Goal: Task Accomplishment & Management: Manage account settings

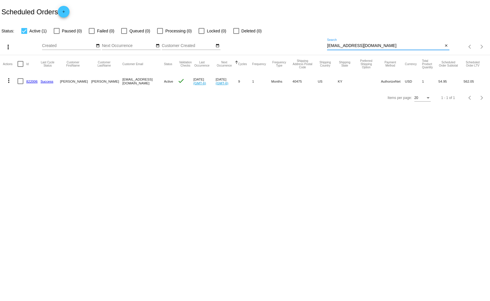
drag, startPoint x: 389, startPoint y: 46, endPoint x: 327, endPoint y: 52, distance: 62.5
click at [327, 52] on div "more_vert Aug Jan Feb Mar [DATE]" at bounding box center [245, 44] width 490 height 21
paste input "[EMAIL_ADDRESS][DOMAIN_NAME]"
type input "[EMAIL_ADDRESS][DOMAIN_NAME]"
click at [9, 81] on mat-icon "more_vert" at bounding box center [8, 80] width 7 height 7
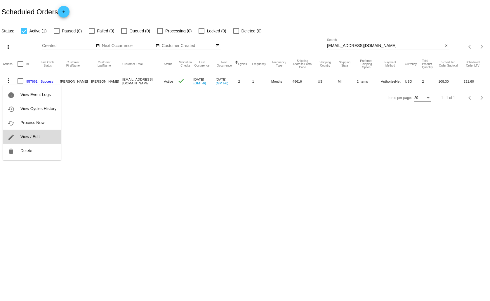
click at [30, 135] on span "View / Edit" at bounding box center [29, 136] width 19 height 5
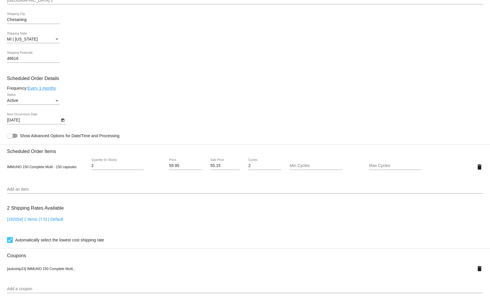
scroll to position [292, 0]
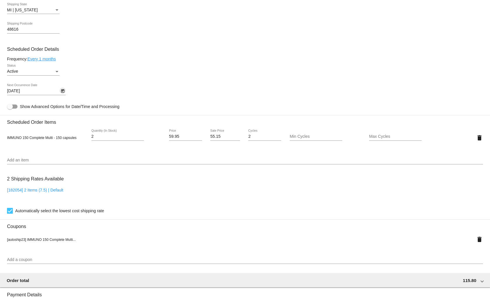
click at [63, 90] on icon "Open calendar" at bounding box center [62, 91] width 3 height 4
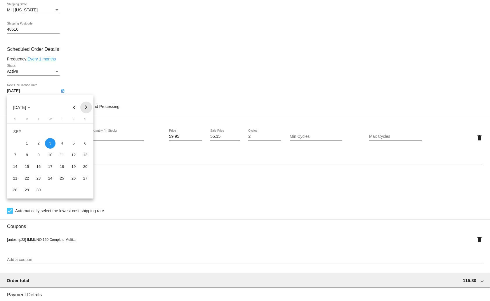
click at [86, 106] on button "Next month" at bounding box center [86, 108] width 12 height 12
click at [49, 142] on div "3" at bounding box center [50, 143] width 11 height 11
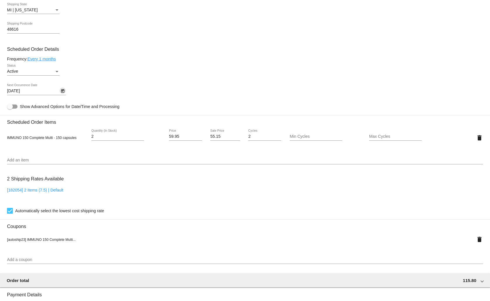
click at [53, 59] on link "Every 1 months" at bounding box center [41, 59] width 28 height 5
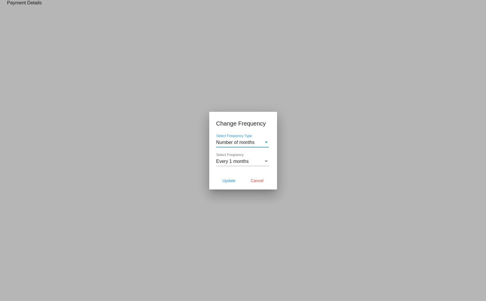
click at [238, 159] on span "Every 1 months" at bounding box center [232, 161] width 32 height 5
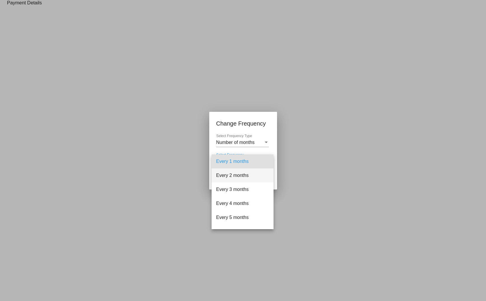
click at [237, 178] on span "Every 2 months" at bounding box center [242, 176] width 53 height 14
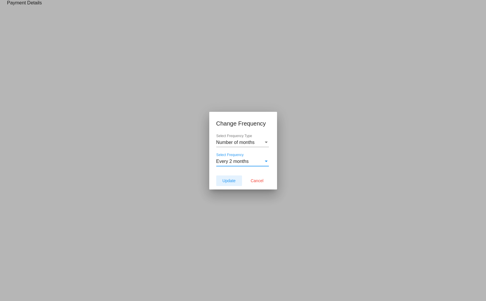
click at [232, 180] on span "Update" at bounding box center [228, 181] width 13 height 5
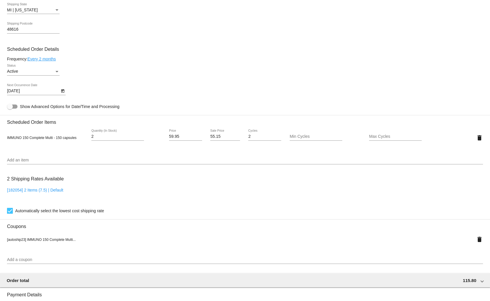
click at [62, 89] on icon "Open calendar" at bounding box center [63, 91] width 4 height 7
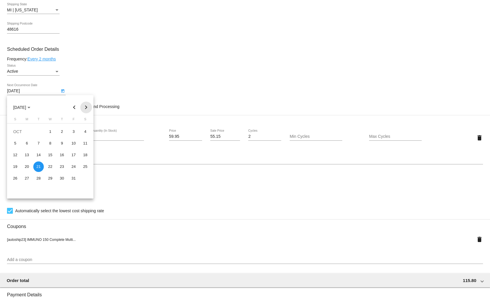
click at [86, 106] on button "Next month" at bounding box center [86, 108] width 12 height 12
click at [52, 141] on div "3" at bounding box center [50, 143] width 11 height 11
type input "[DATE]"
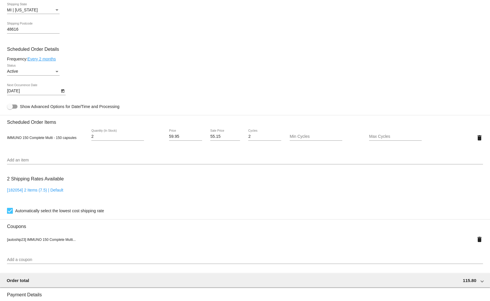
click at [81, 153] on mat-card-content "Customer 6806345: [PERSON_NAME] [EMAIL_ADDRESS][DOMAIN_NAME] Customer Shipping …" at bounding box center [245, 124] width 476 height 571
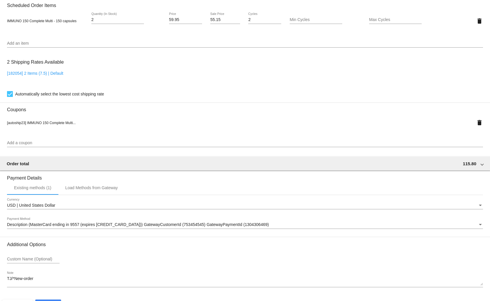
scroll to position [428, 0]
